Goal: Check status: Check status

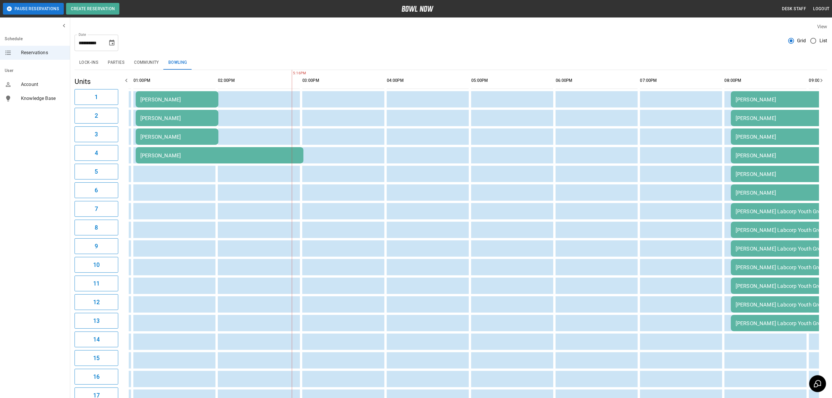
click at [160, 136] on div "[PERSON_NAME]" at bounding box center [176, 137] width 73 height 6
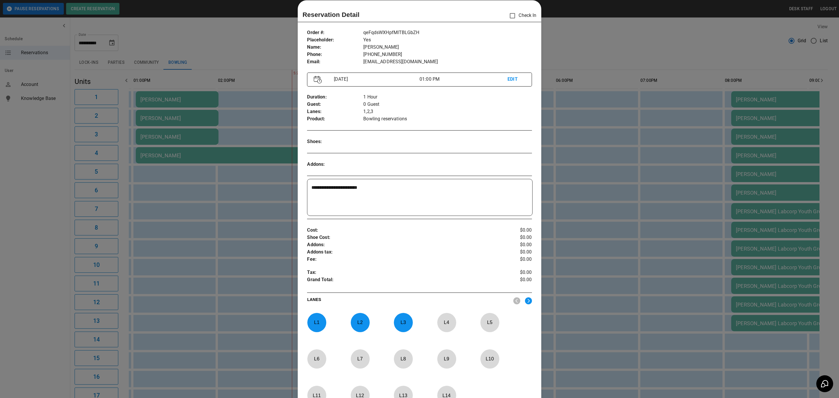
click at [216, 175] on div at bounding box center [419, 199] width 839 height 398
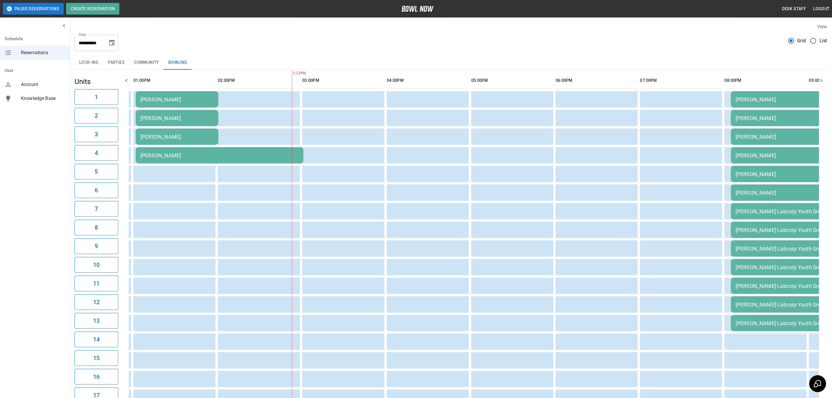
click at [168, 155] on div "[PERSON_NAME]" at bounding box center [219, 155] width 158 height 6
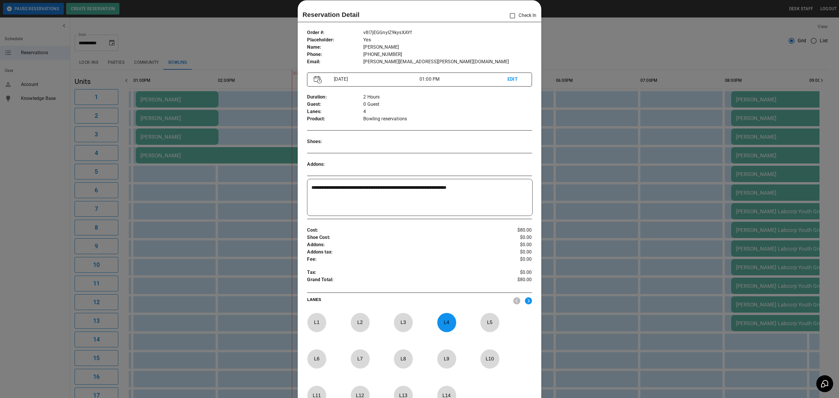
click at [199, 232] on div at bounding box center [419, 199] width 839 height 398
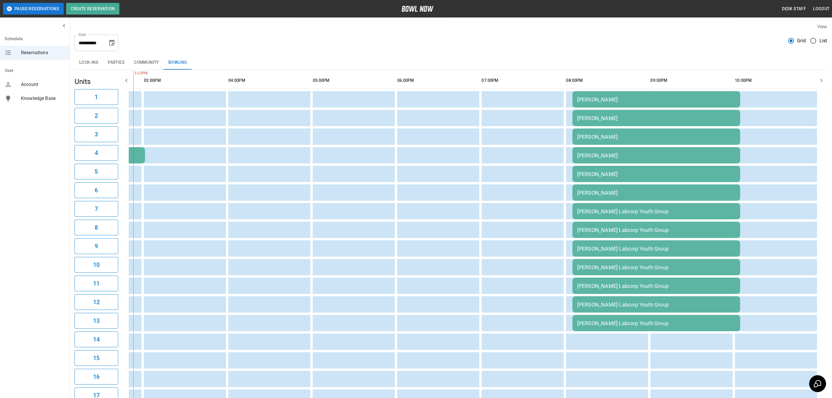
click at [597, 264] on div "[PERSON_NAME] Labcorp Youth Group" at bounding box center [656, 267] width 158 height 6
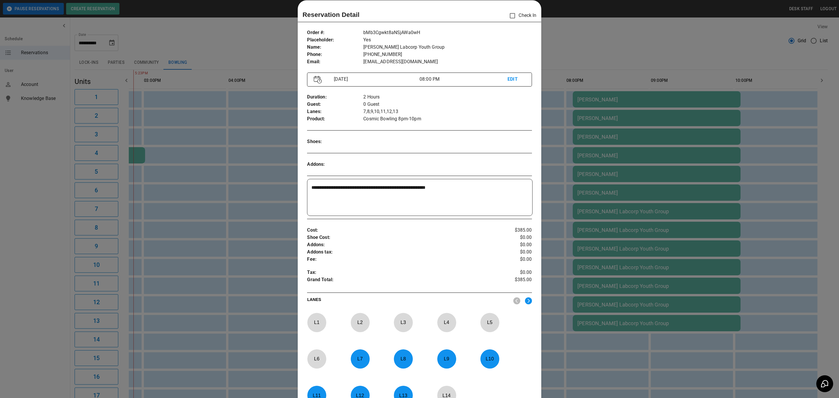
click at [620, 169] on div at bounding box center [419, 199] width 839 height 398
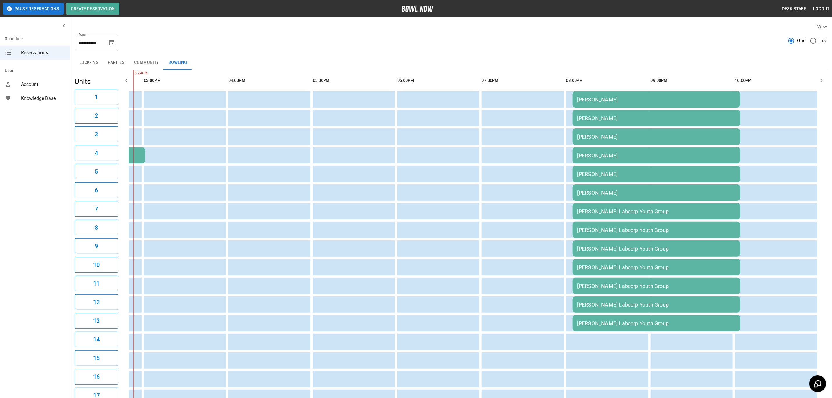
click at [611, 173] on div "[PERSON_NAME]" at bounding box center [656, 174] width 158 height 6
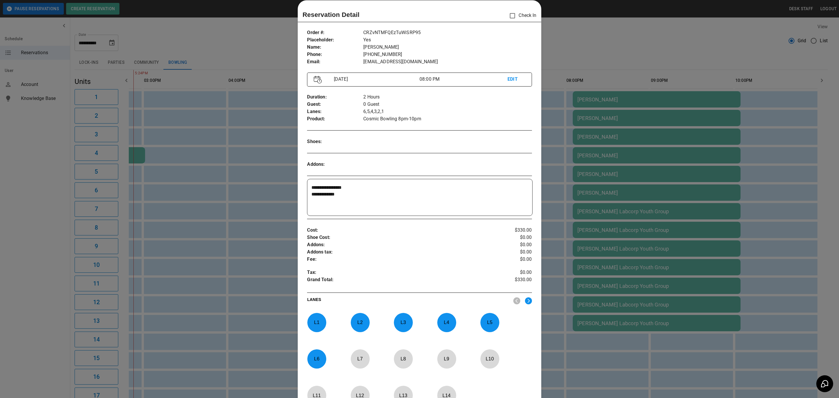
click at [607, 149] on div at bounding box center [419, 199] width 839 height 398
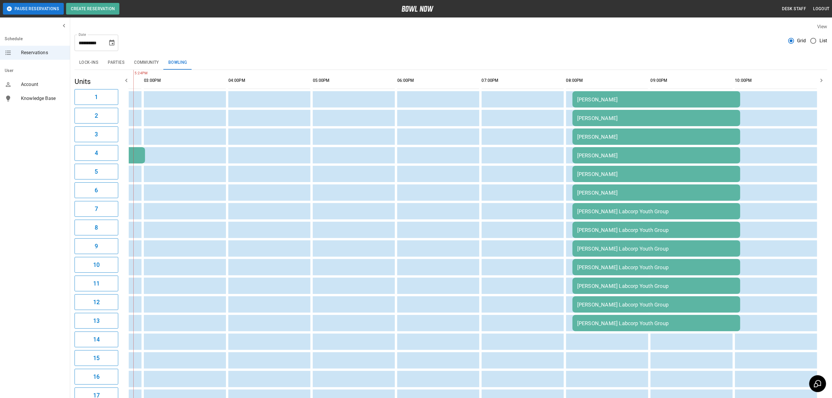
click at [643, 172] on div "[PERSON_NAME]" at bounding box center [656, 174] width 158 height 6
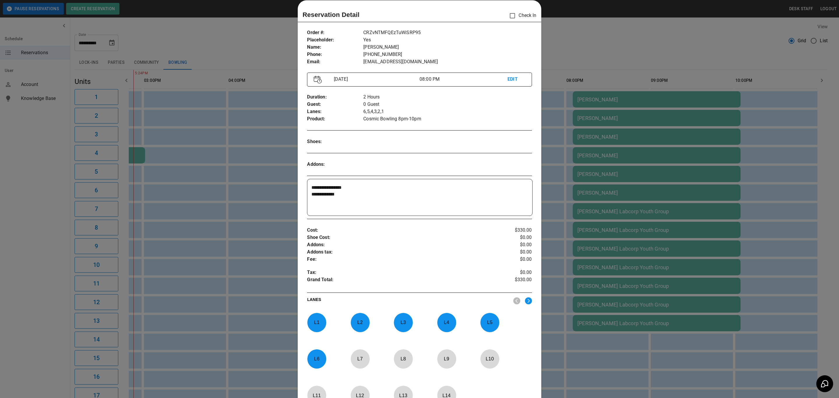
click at [560, 258] on div at bounding box center [419, 199] width 839 height 398
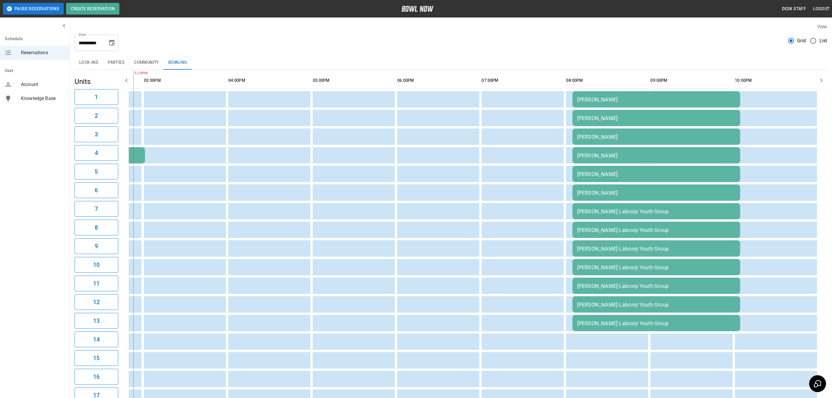
click at [578, 267] on div "[PERSON_NAME] Labcorp Youth Group" at bounding box center [656, 267] width 158 height 6
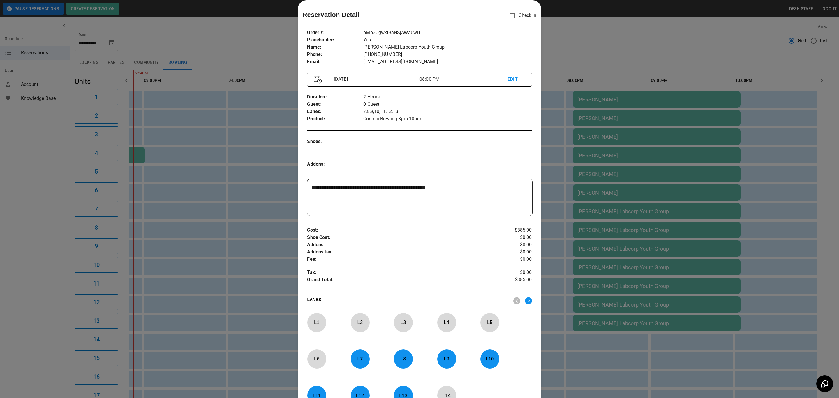
click at [656, 269] on div at bounding box center [419, 199] width 839 height 398
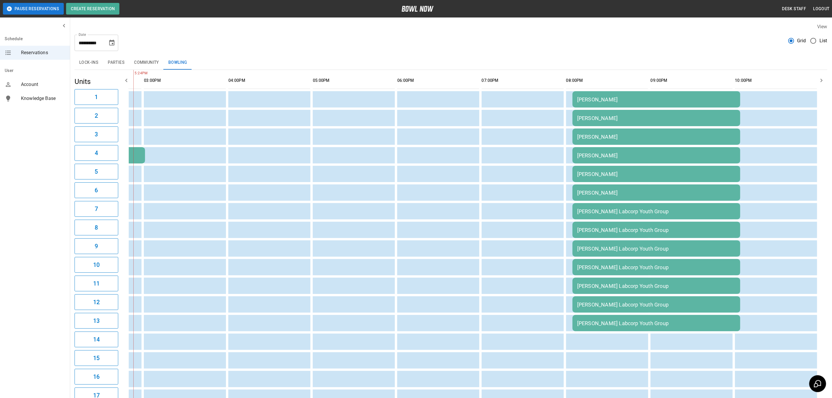
click at [639, 175] on div "[PERSON_NAME]" at bounding box center [656, 174] width 158 height 6
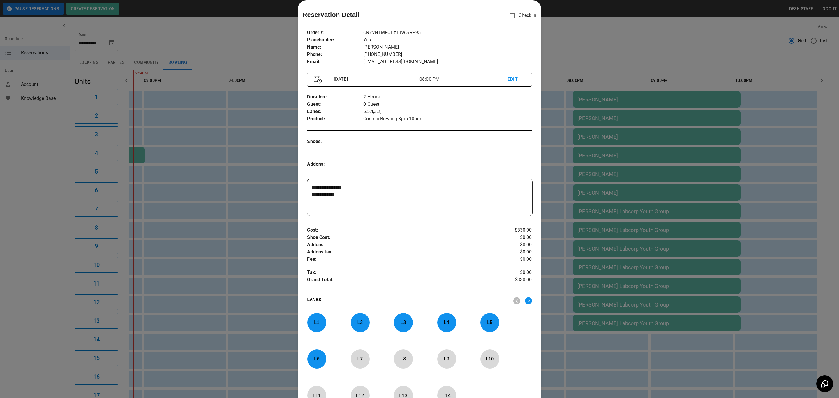
click at [636, 257] on div at bounding box center [419, 199] width 839 height 398
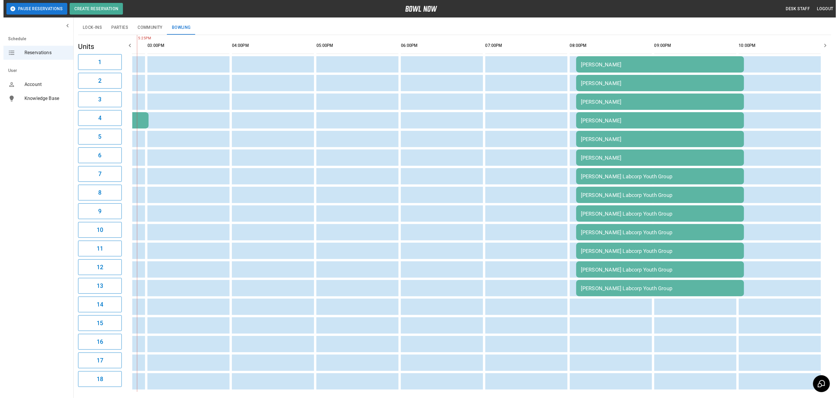
scroll to position [37, 0]
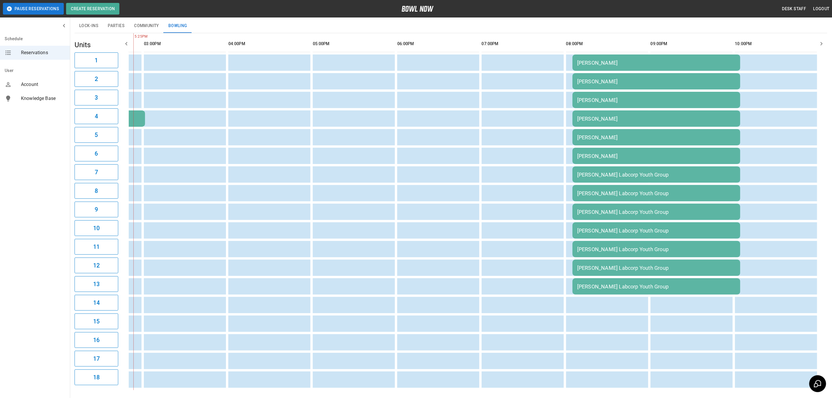
click at [590, 292] on td "[PERSON_NAME] Labcorp Youth Group" at bounding box center [657, 286] width 168 height 16
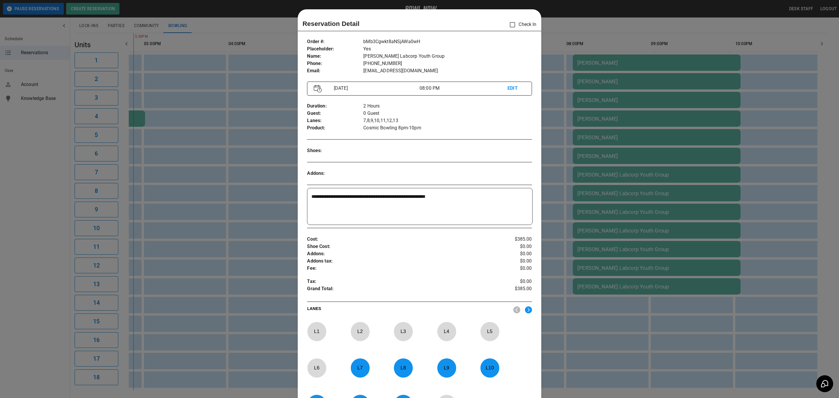
scroll to position [9, 0]
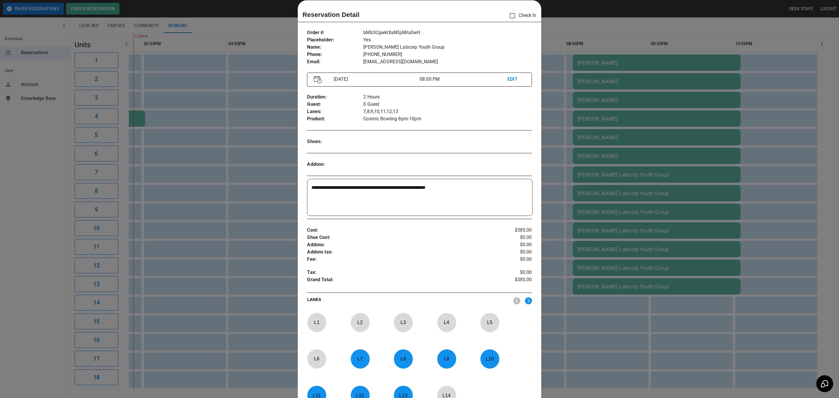
click at [268, 282] on div at bounding box center [419, 199] width 839 height 398
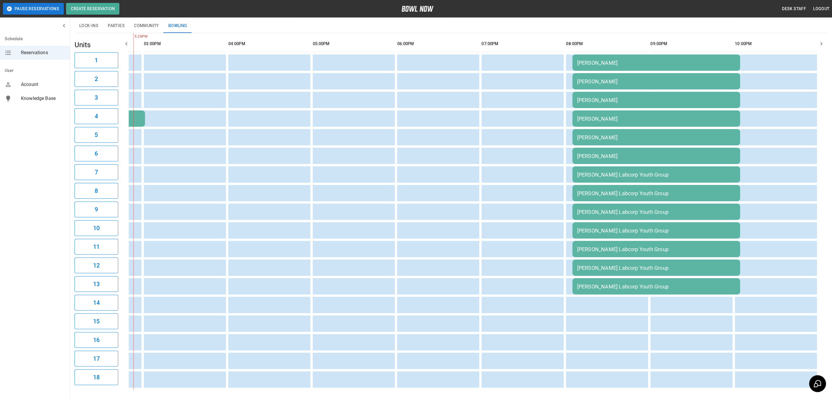
click at [578, 61] on div "[PERSON_NAME]" at bounding box center [656, 63] width 158 height 6
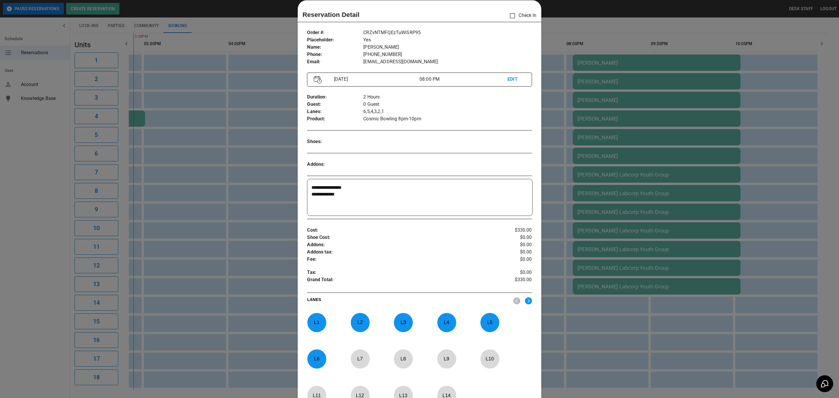
click at [218, 184] on div at bounding box center [419, 199] width 839 height 398
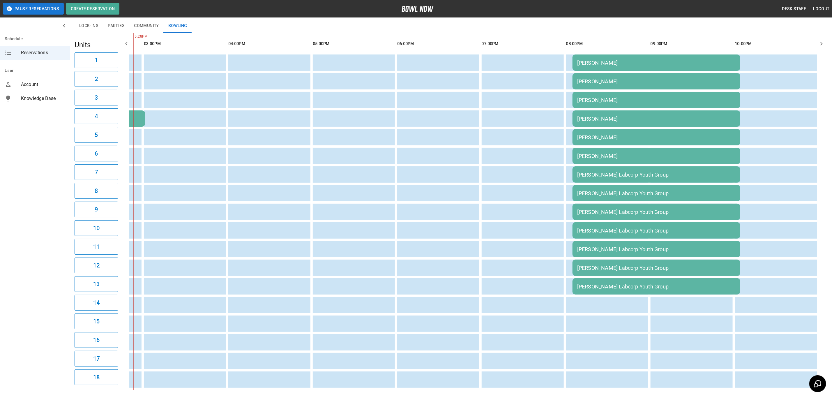
click at [669, 167] on td "[PERSON_NAME] Labcorp Youth Group" at bounding box center [657, 174] width 168 height 16
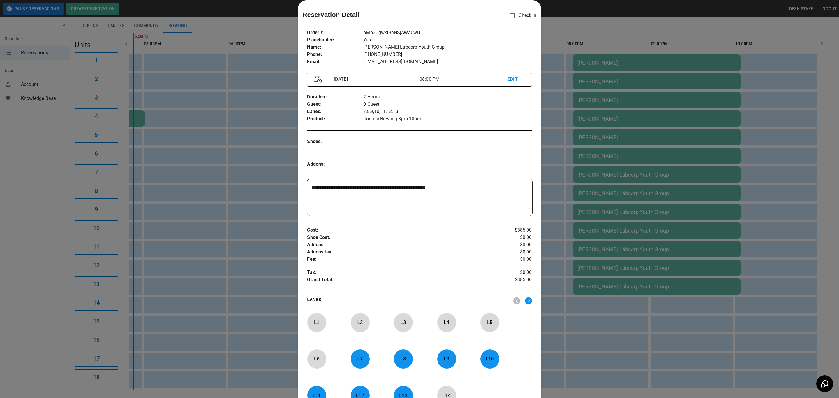
click at [784, 240] on div at bounding box center [419, 199] width 839 height 398
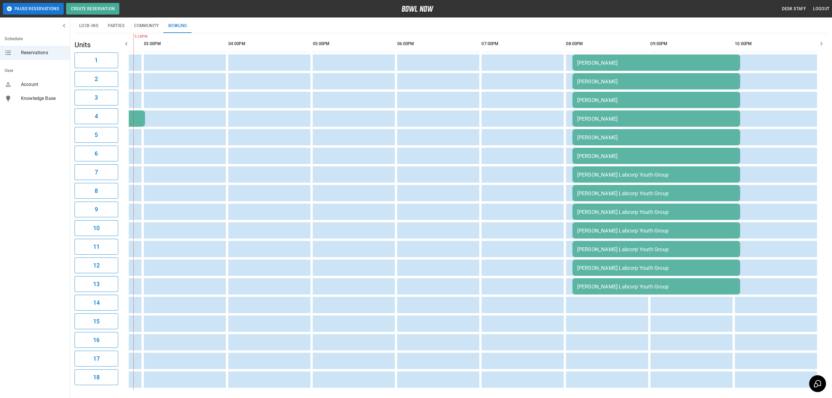
click at [689, 89] on td "[PERSON_NAME]" at bounding box center [657, 81] width 168 height 16
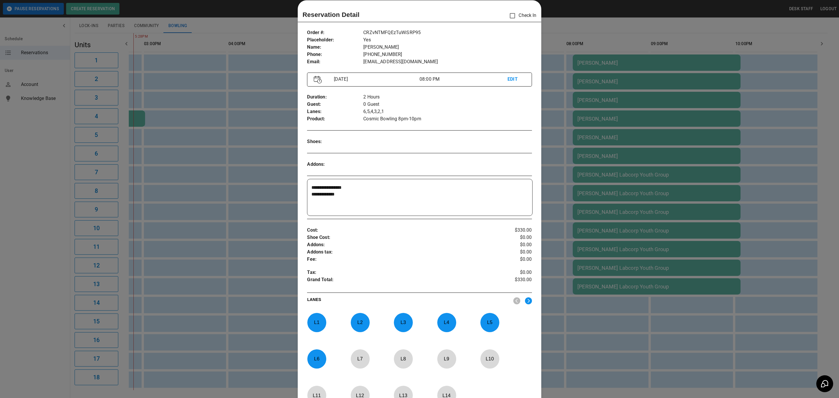
click at [758, 180] on div at bounding box center [419, 199] width 839 height 398
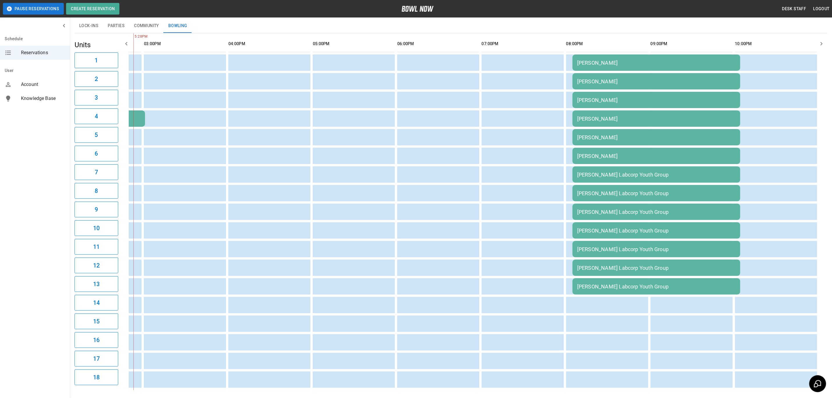
click at [716, 205] on td "[PERSON_NAME] Labcorp Youth Group" at bounding box center [657, 212] width 168 height 16
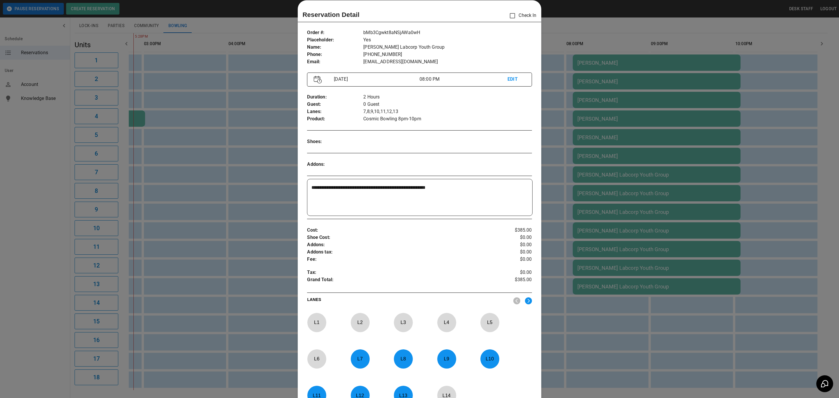
click at [759, 201] on div at bounding box center [419, 199] width 839 height 398
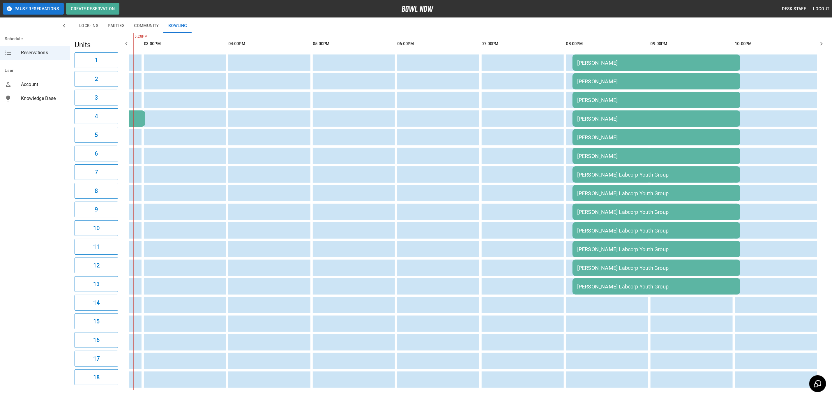
click at [667, 99] on div "[PERSON_NAME]" at bounding box center [656, 100] width 158 height 6
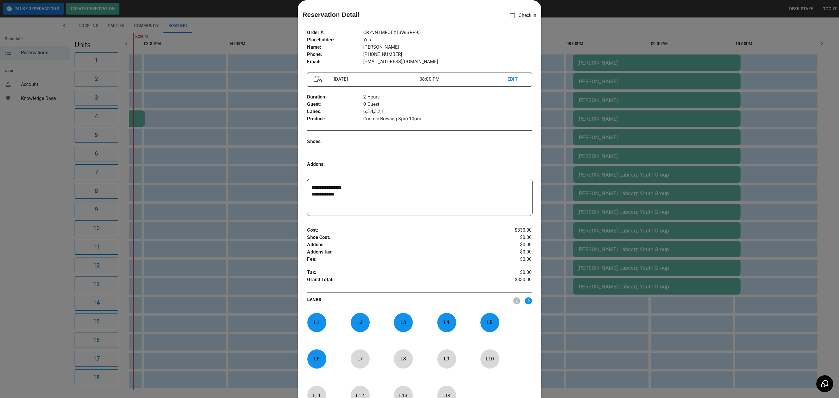
click at [746, 179] on div at bounding box center [419, 199] width 839 height 398
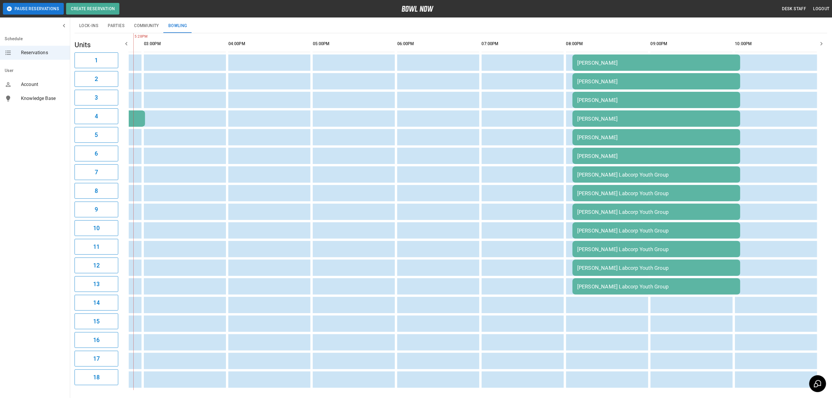
click at [695, 149] on td "[PERSON_NAME]" at bounding box center [657, 156] width 168 height 16
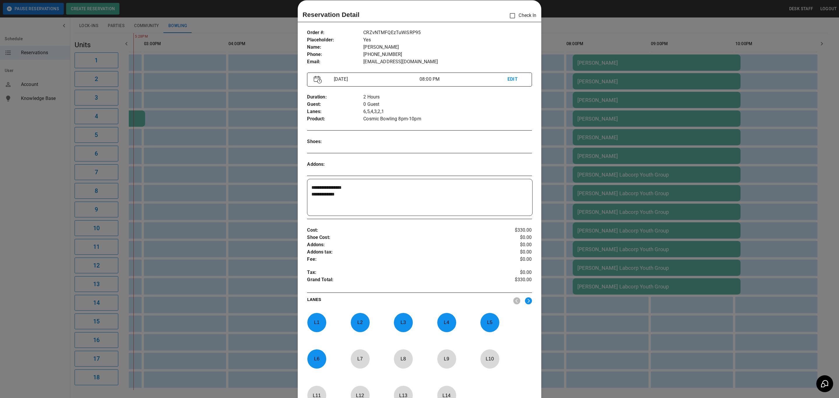
click at [778, 173] on div at bounding box center [419, 199] width 839 height 398
